Goal: Check status

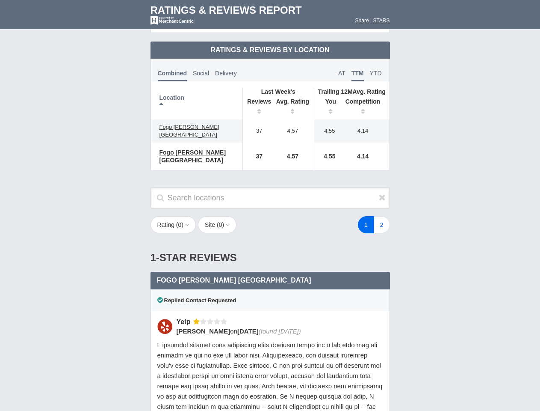
scroll to position [414, 0]
